Goal: Ask a question

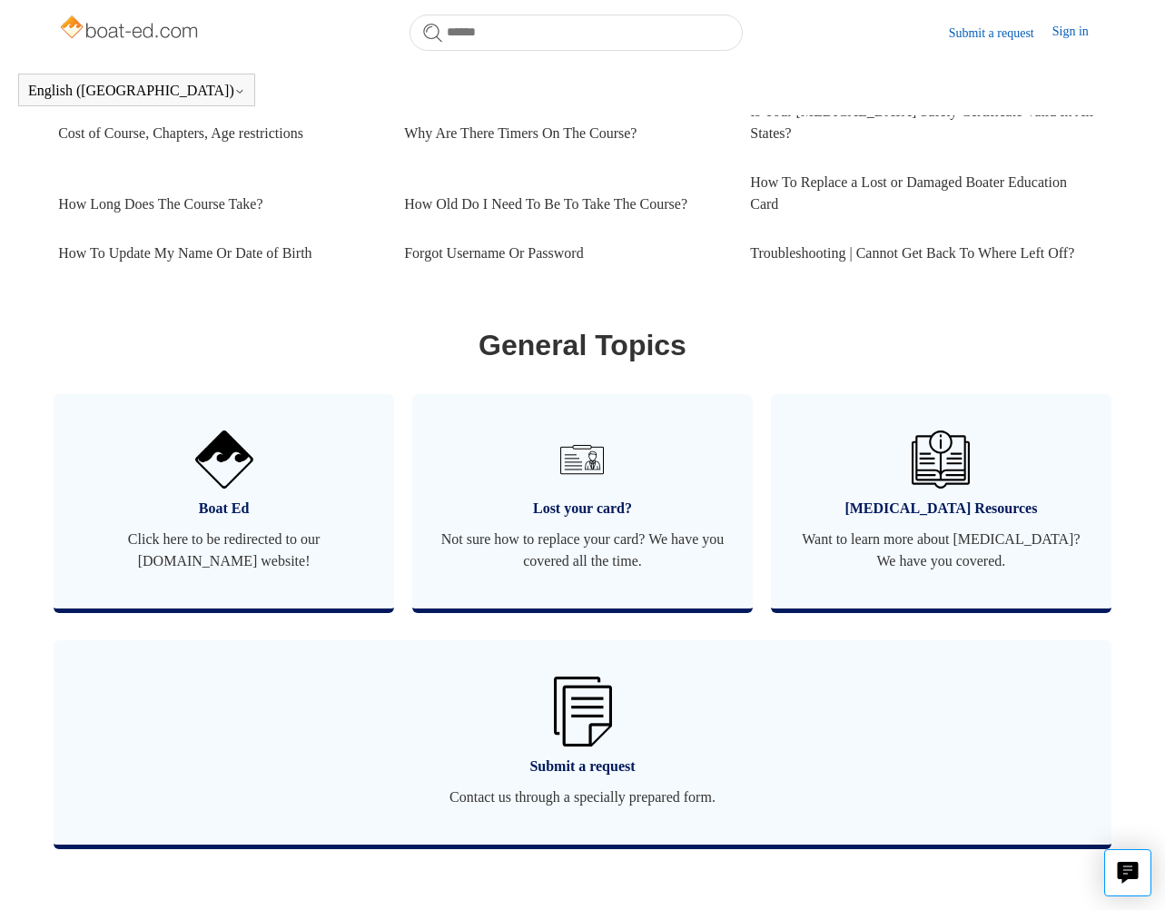
scroll to position [864, 0]
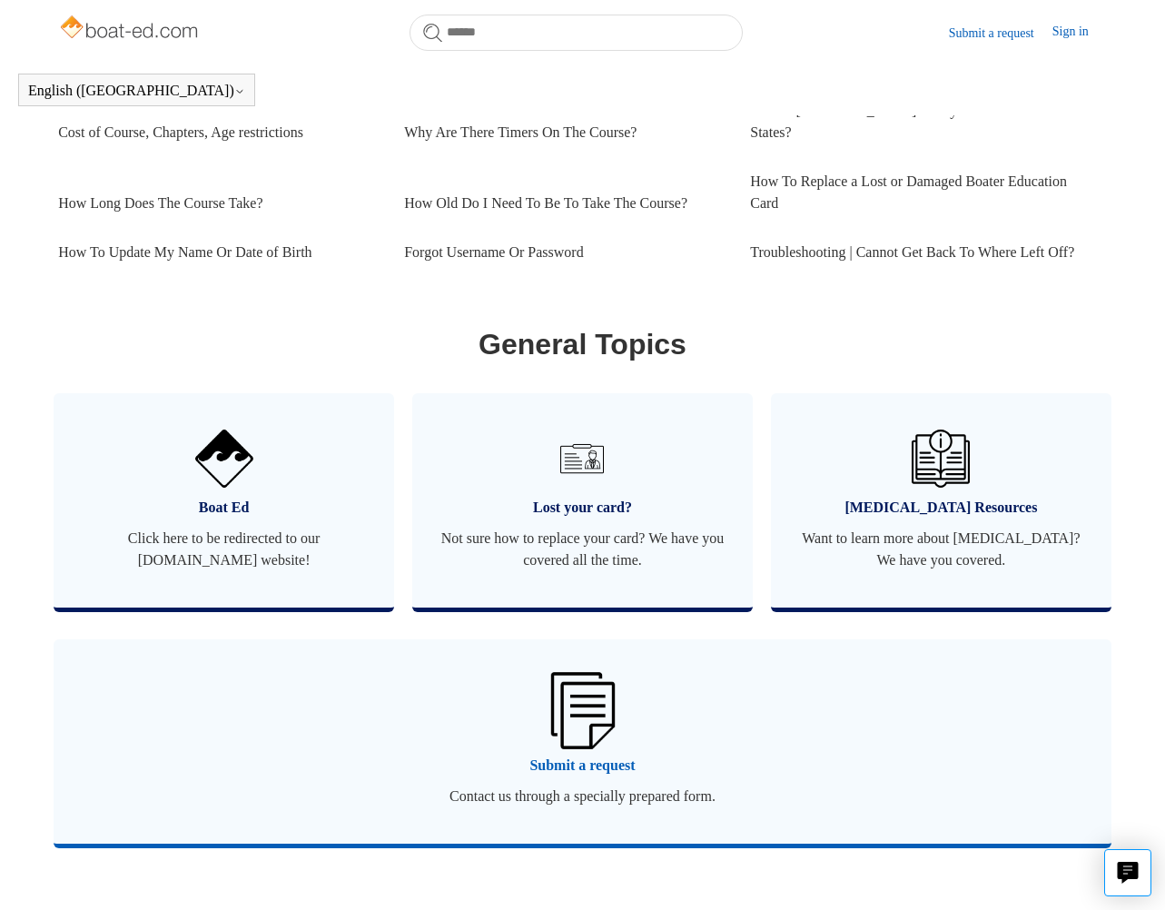
click at [598, 765] on span "Submit a request" at bounding box center [582, 765] width 1003 height 22
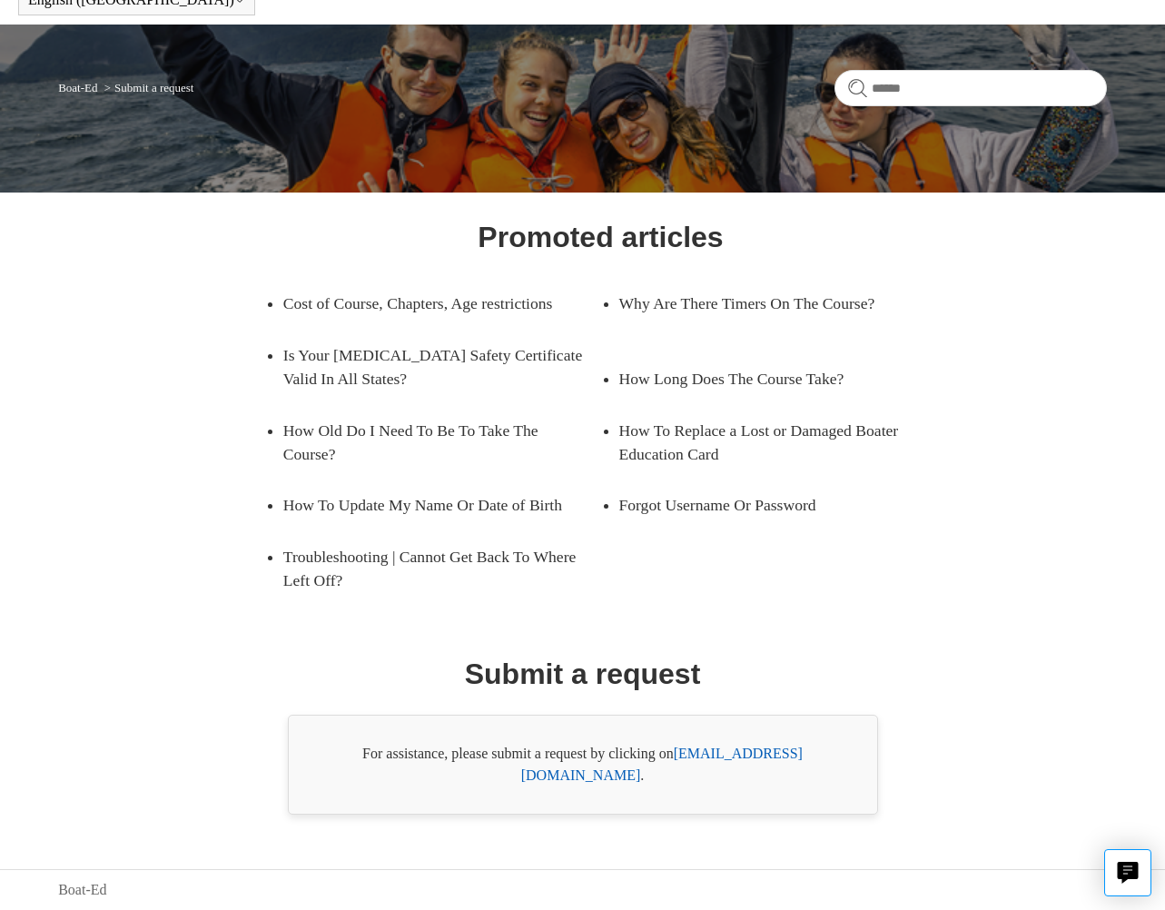
scroll to position [117, 0]
click at [730, 778] on link "[EMAIL_ADDRESS][DOMAIN_NAME]" at bounding box center [661, 763] width 281 height 37
click at [724, 778] on link "[EMAIL_ADDRESS][DOMAIN_NAME]" at bounding box center [661, 763] width 281 height 37
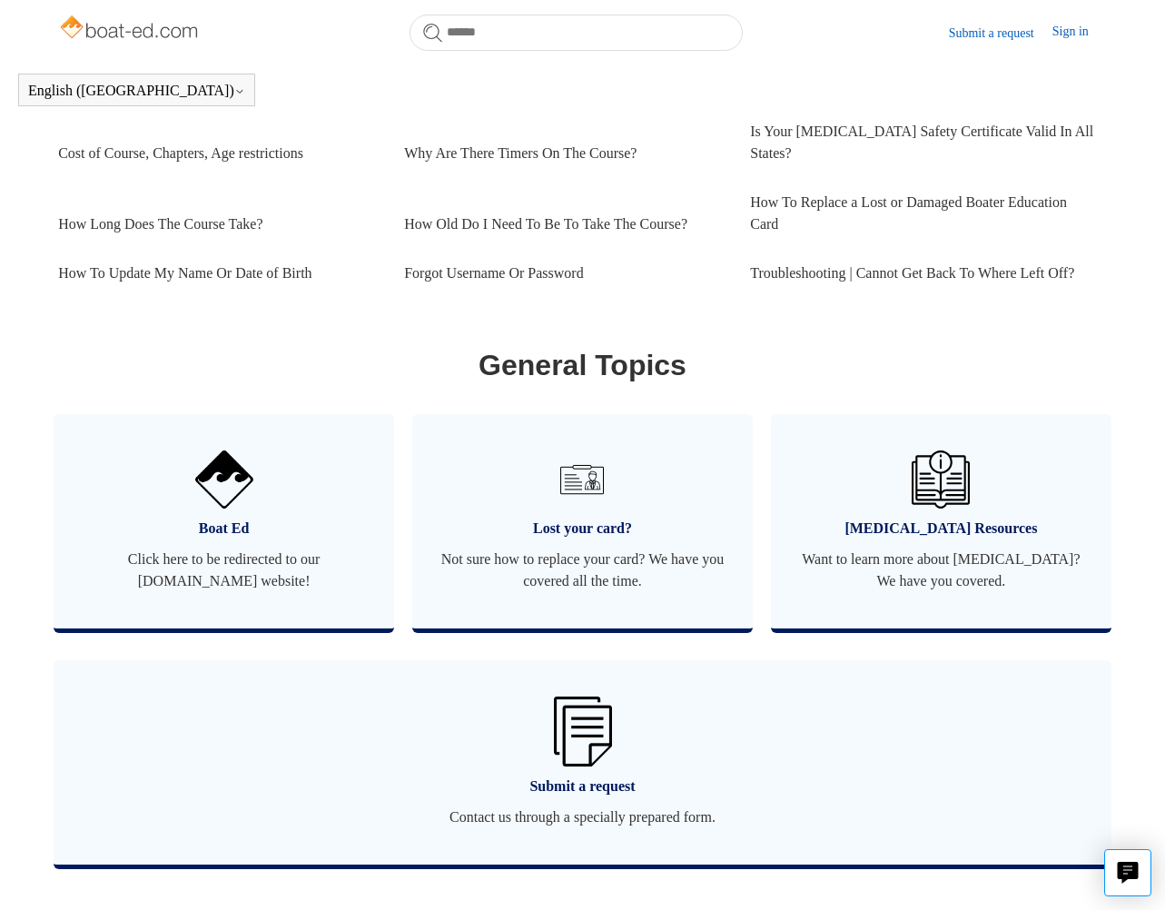
scroll to position [1226, 0]
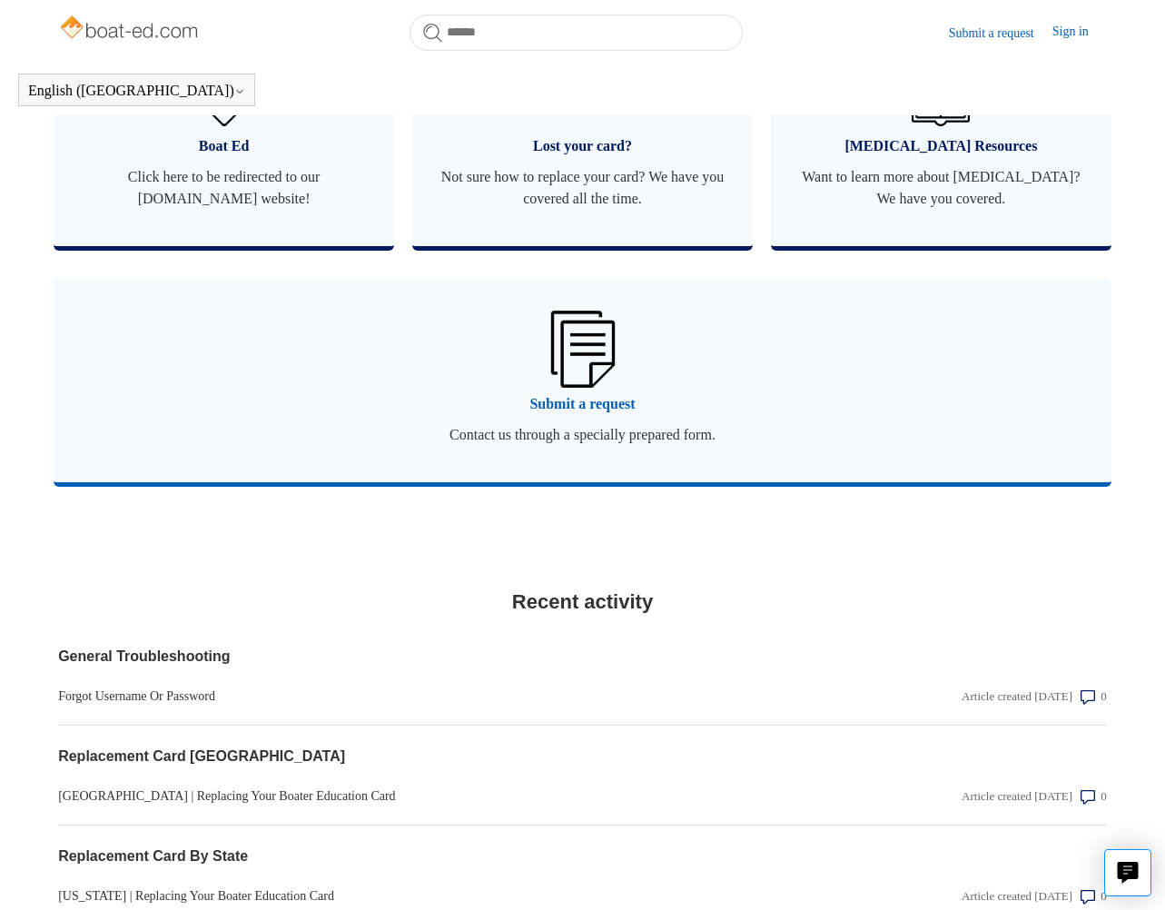
click at [595, 402] on span "Submit a request" at bounding box center [582, 404] width 1003 height 22
